Goal: Check status: Check status

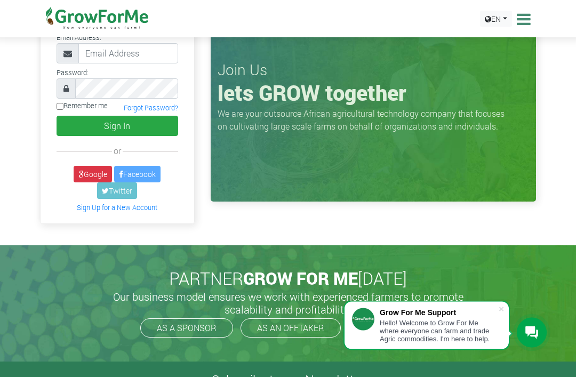
scroll to position [13, 0]
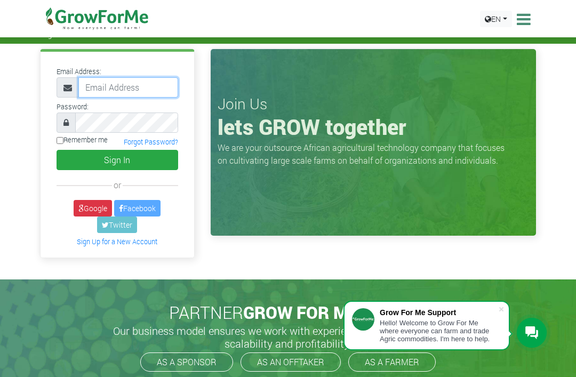
click at [127, 85] on input "email" at bounding box center [128, 87] width 100 height 20
type input "[EMAIL_ADDRESS][DOMAIN_NAME]"
click at [117, 159] on button "Sign In" at bounding box center [118, 160] width 122 height 20
